Goal: Information Seeking & Learning: Learn about a topic

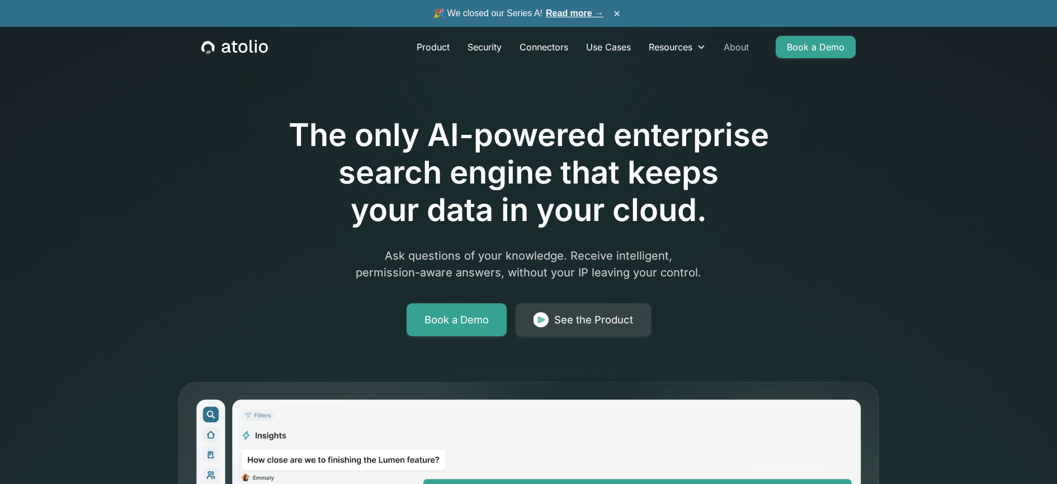
click at [726, 50] on link "About" at bounding box center [736, 47] width 43 height 22
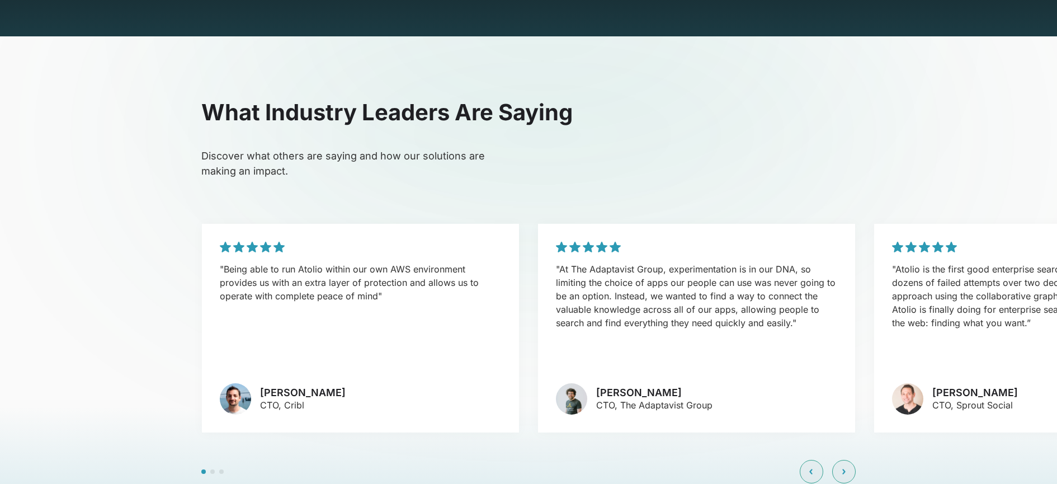
scroll to position [2485, 0]
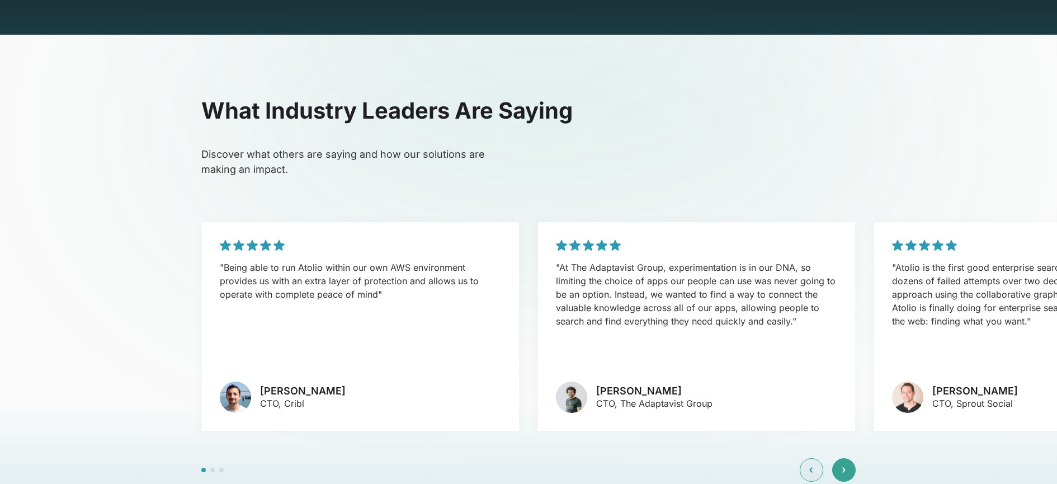
click at [839, 458] on div at bounding box center [843, 469] width 23 height 23
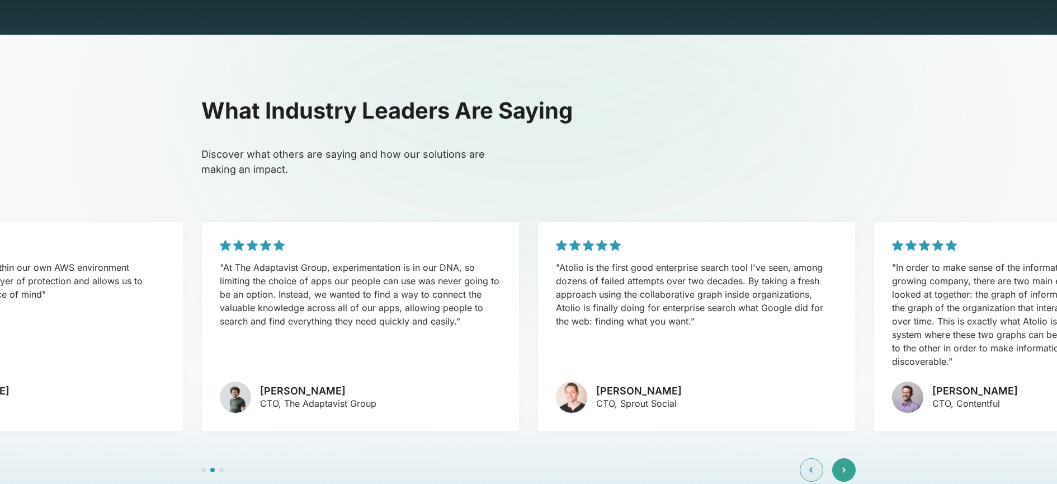
click at [839, 458] on div at bounding box center [843, 469] width 23 height 23
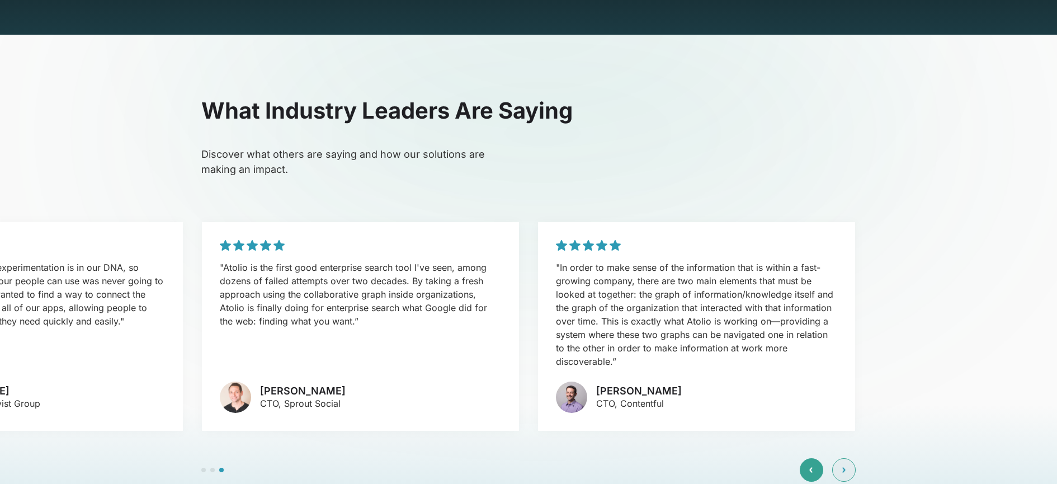
click at [814, 458] on div at bounding box center [811, 469] width 23 height 23
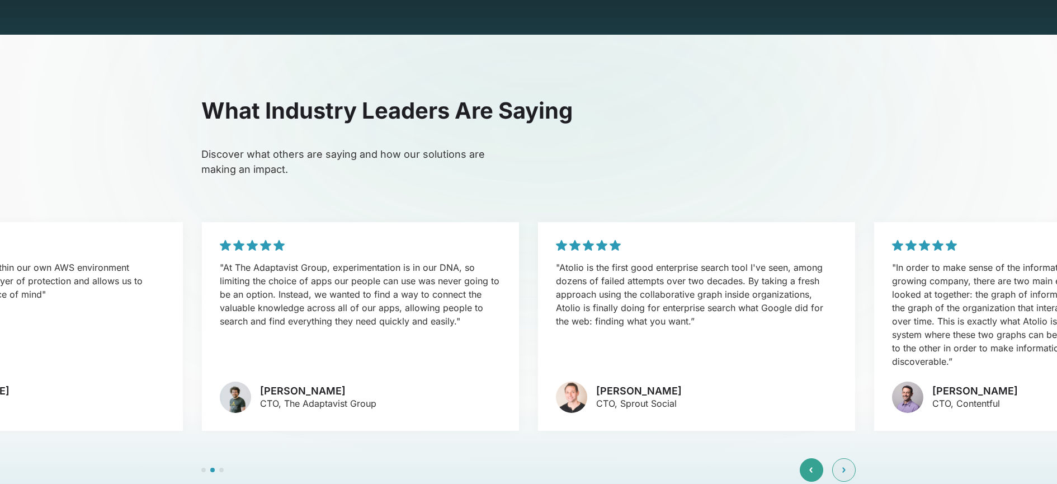
click at [814, 458] on div at bounding box center [811, 469] width 23 height 23
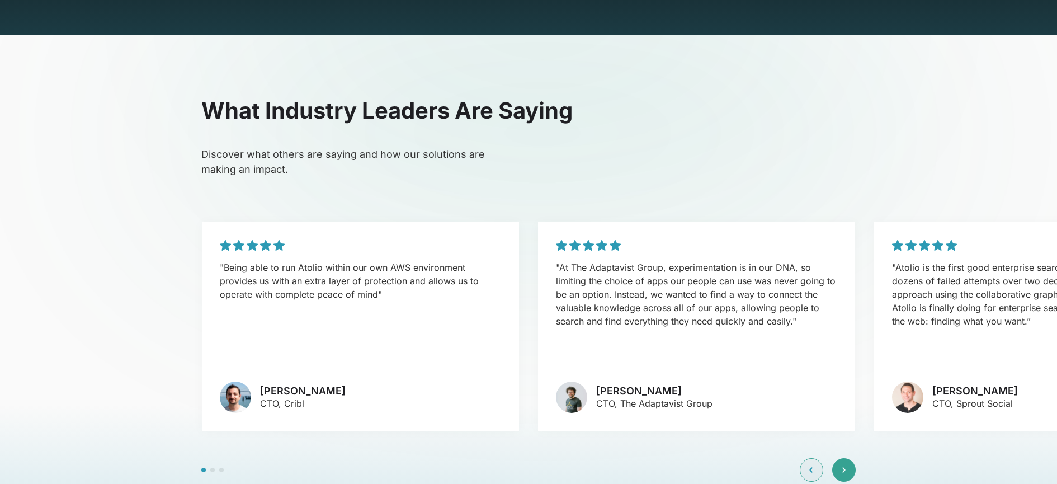
click at [850, 458] on div at bounding box center [843, 469] width 23 height 23
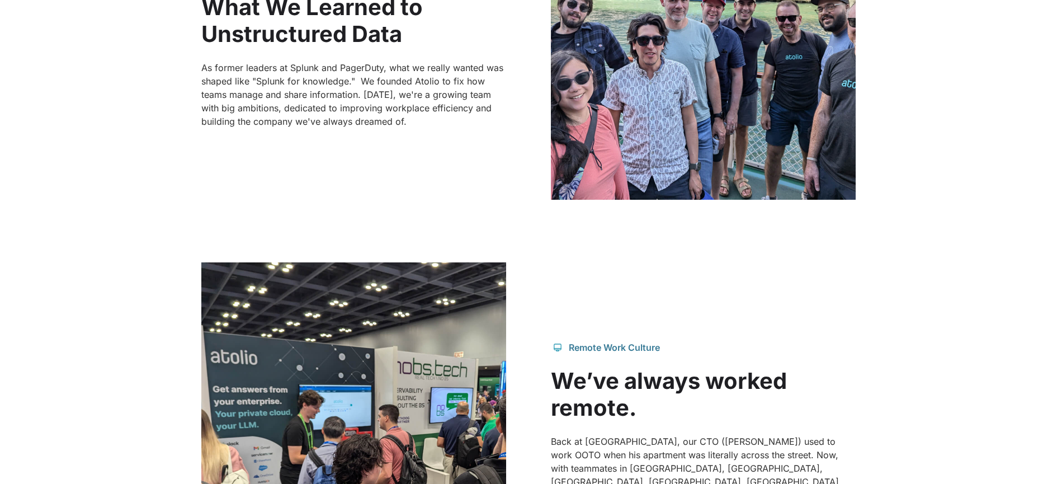
scroll to position [680, 0]
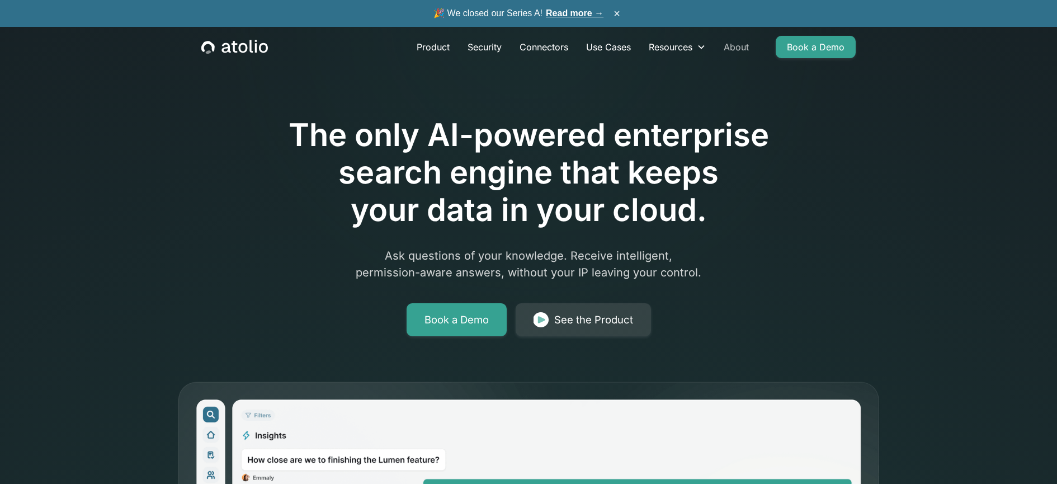
click at [735, 49] on link "About" at bounding box center [736, 47] width 43 height 22
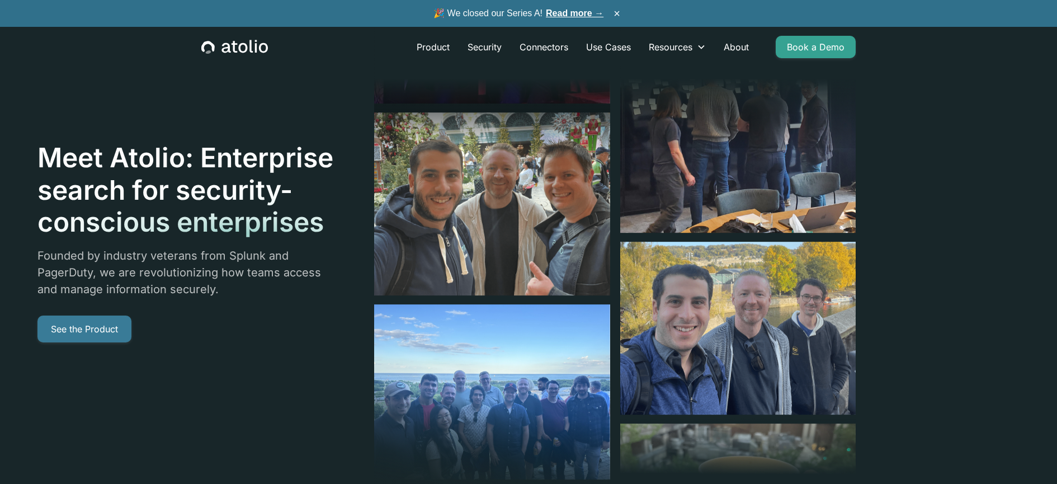
click at [83, 326] on link "See the Product" at bounding box center [84, 329] width 94 height 27
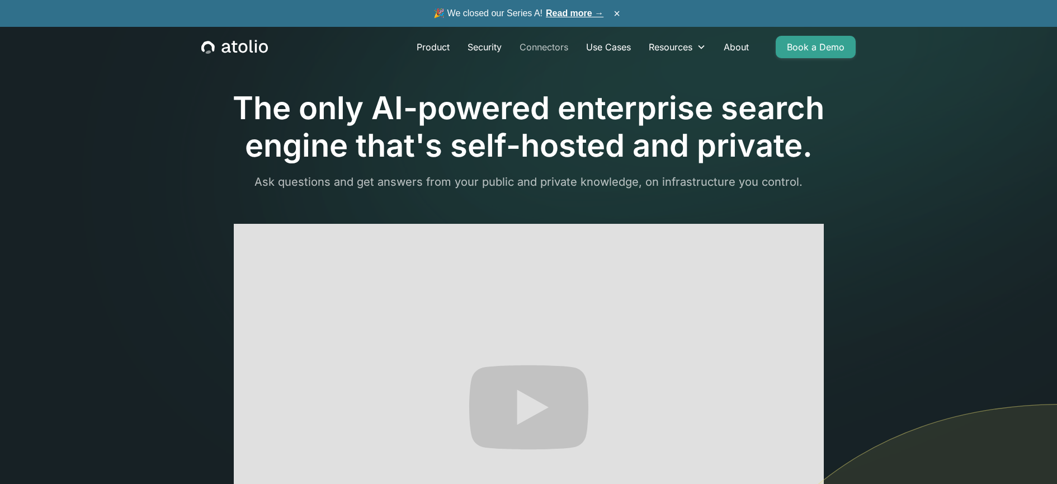
click at [537, 43] on link "Connectors" at bounding box center [544, 47] width 67 height 22
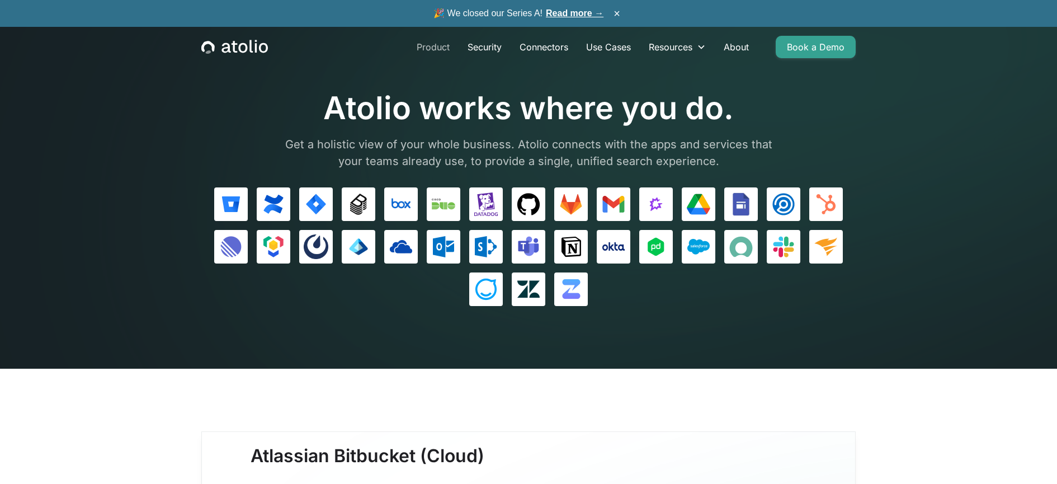
click at [433, 44] on link "Product" at bounding box center [433, 47] width 51 height 22
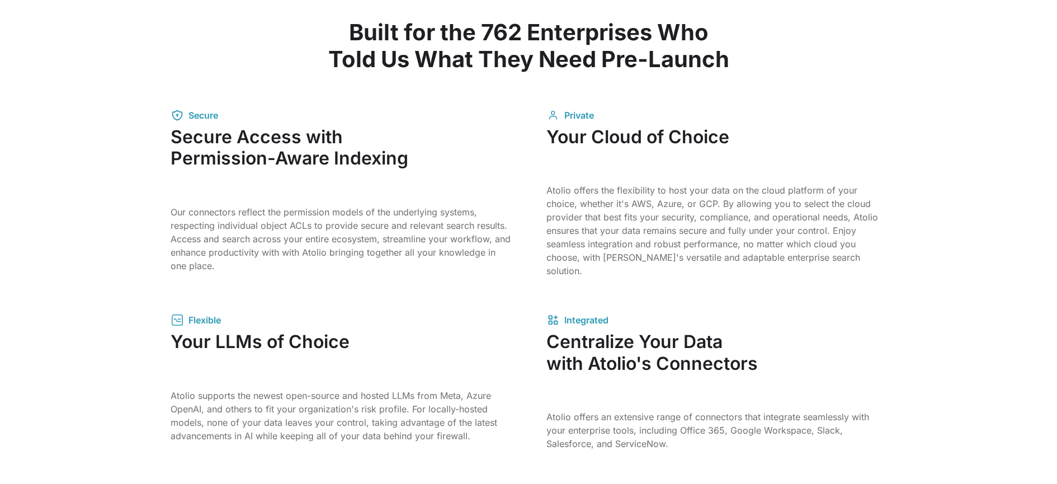
scroll to position [1661, 0]
